Goal: Navigation & Orientation: Find specific page/section

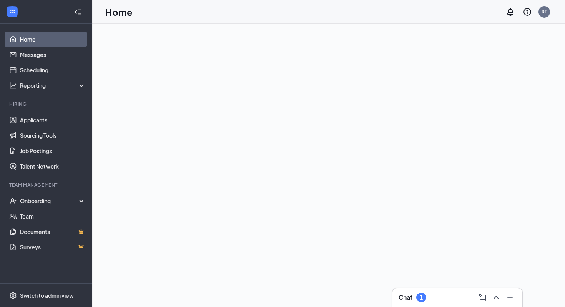
click at [408, 295] on h3 "Chat" at bounding box center [406, 297] width 14 height 8
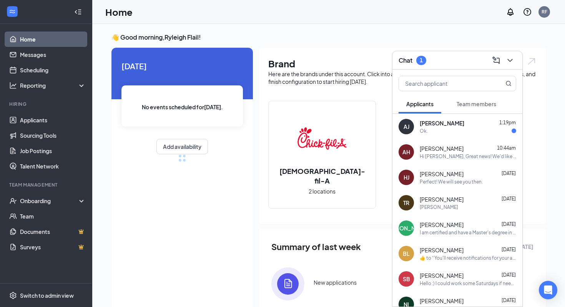
click at [433, 124] on span "[PERSON_NAME]" at bounding box center [442, 123] width 45 height 8
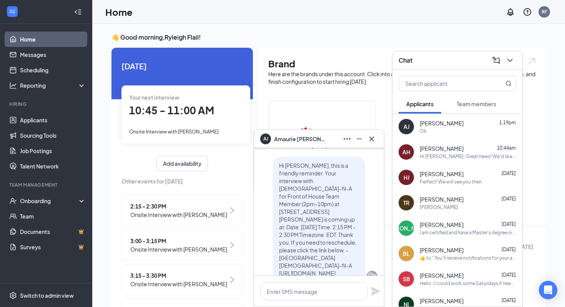
scroll to position [-53, 0]
click at [434, 156] on div "Hi [PERSON_NAME], Great news! We'd like to invite you to an interview with us f…" at bounding box center [468, 156] width 97 height 7
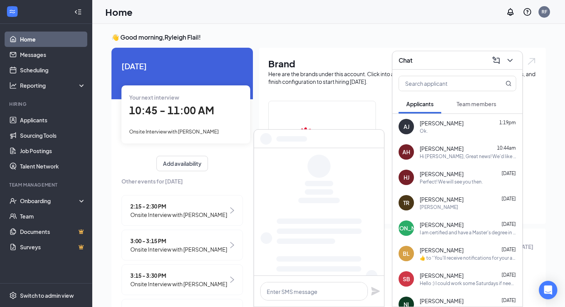
scroll to position [0, 0]
click at [437, 178] on div "Perfect! We will see you then." at bounding box center [451, 181] width 63 height 7
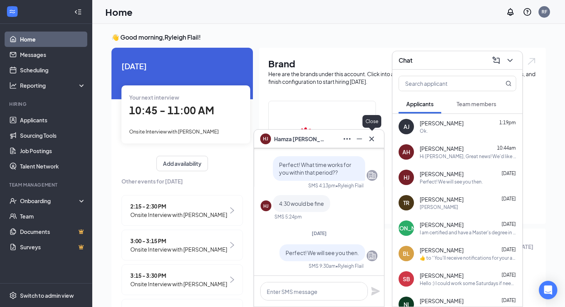
click at [375, 140] on icon "Cross" at bounding box center [371, 138] width 9 height 9
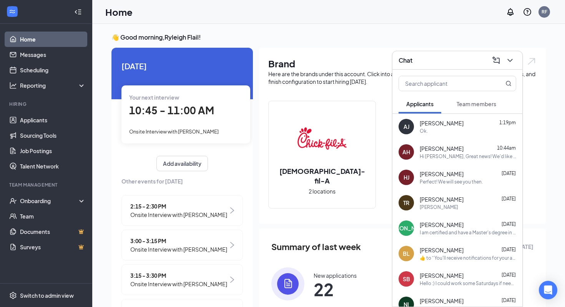
click at [455, 173] on div "[PERSON_NAME] [DATE]" at bounding box center [468, 174] width 97 height 8
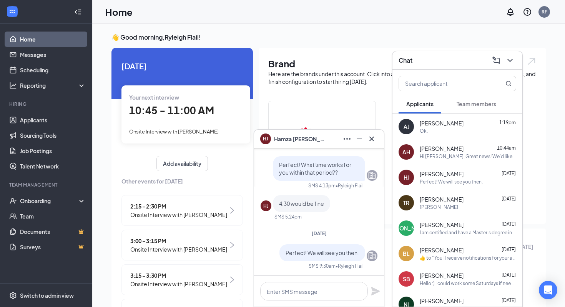
click at [380, 137] on div "[PERSON_NAME]" at bounding box center [319, 139] width 130 height 18
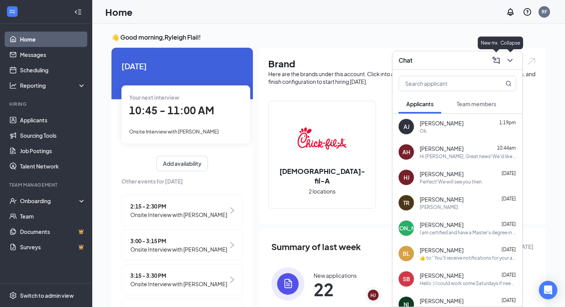
click at [510, 63] on icon "ChevronDown" at bounding box center [510, 60] width 9 height 9
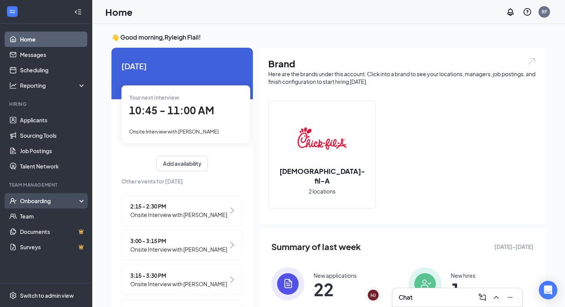
click at [33, 204] on div "Onboarding" at bounding box center [49, 201] width 59 height 8
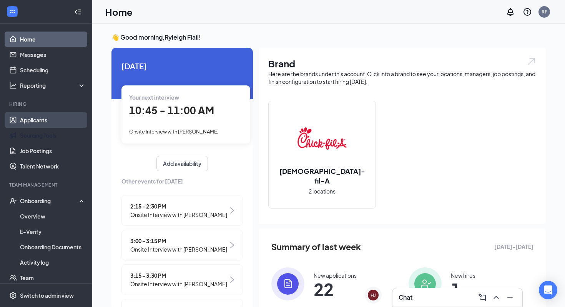
click at [31, 122] on link "Applicants" at bounding box center [53, 119] width 66 height 15
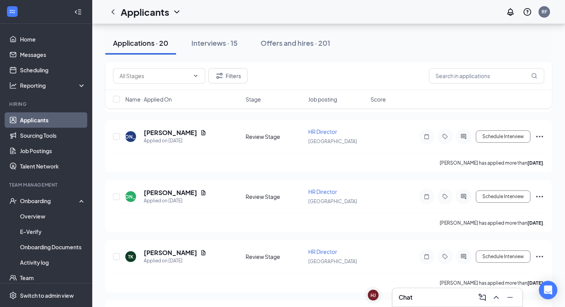
scroll to position [218, 0]
